Goal: Information Seeking & Learning: Learn about a topic

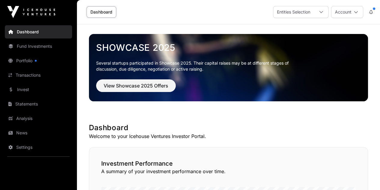
click at [38, 62] on link "Portfolio" at bounding box center [38, 60] width 67 height 13
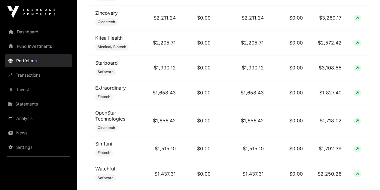
scroll to position [409, 0]
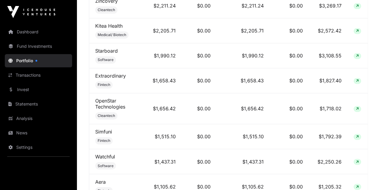
click at [40, 66] on link "Portfolio" at bounding box center [38, 60] width 67 height 13
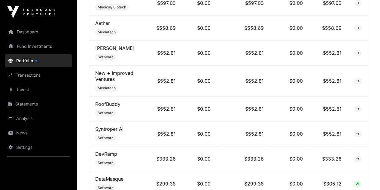
scroll to position [854, 0]
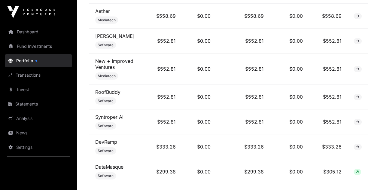
click at [105, 90] on link "RoofBuddy" at bounding box center [107, 92] width 25 height 6
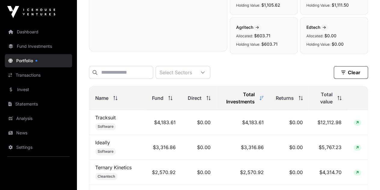
scroll to position [204, 0]
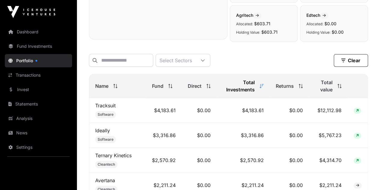
click at [261, 88] on icon at bounding box center [262, 86] width 4 height 4
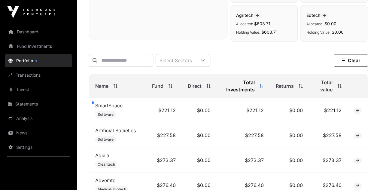
click at [261, 88] on icon at bounding box center [262, 86] width 4 height 4
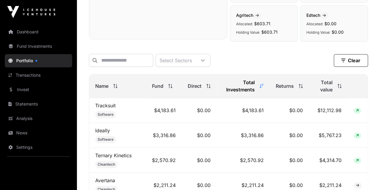
click at [341, 88] on icon at bounding box center [341, 86] width 0 height 4
click at [341, 88] on icon at bounding box center [340, 86] width 4 height 4
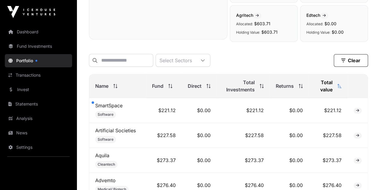
click at [341, 88] on icon at bounding box center [340, 86] width 4 height 4
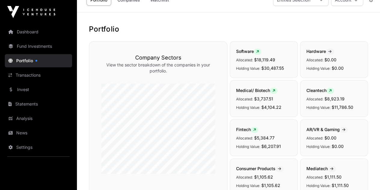
scroll to position [0, 0]
